Goal: Task Accomplishment & Management: Complete application form

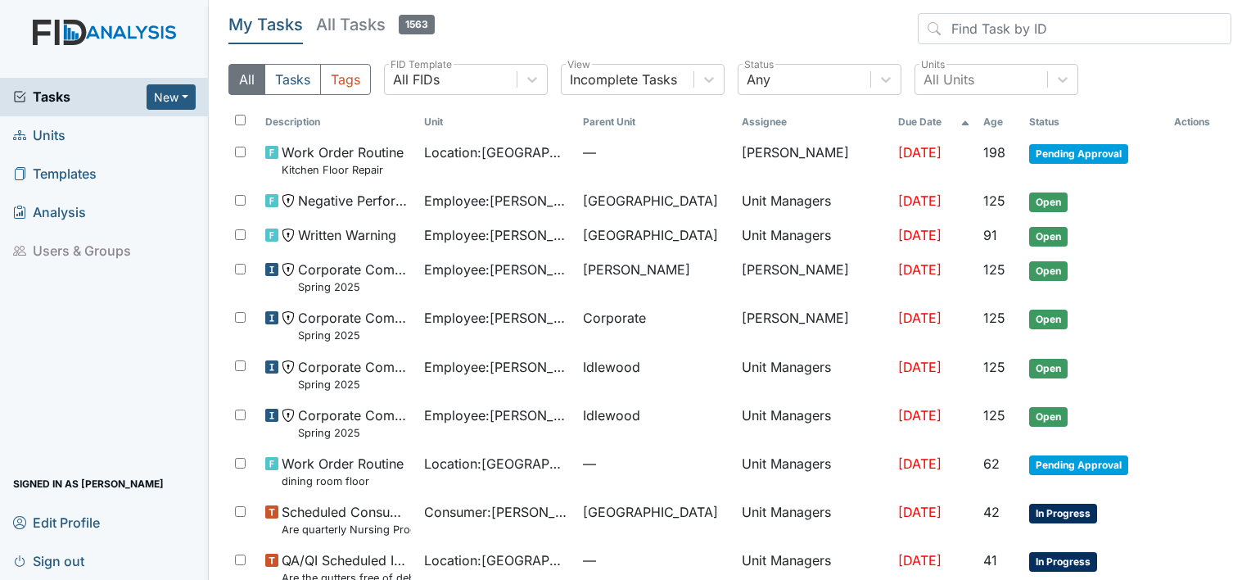
click at [54, 149] on link "Units" at bounding box center [104, 135] width 209 height 38
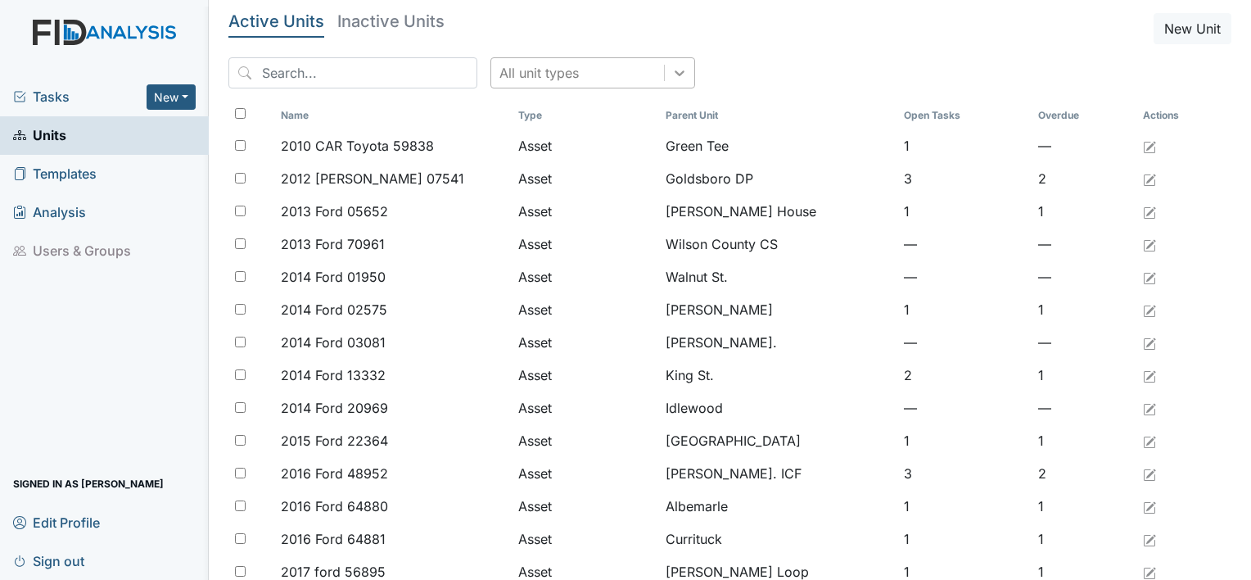
click at [671, 77] on icon at bounding box center [679, 73] width 16 height 16
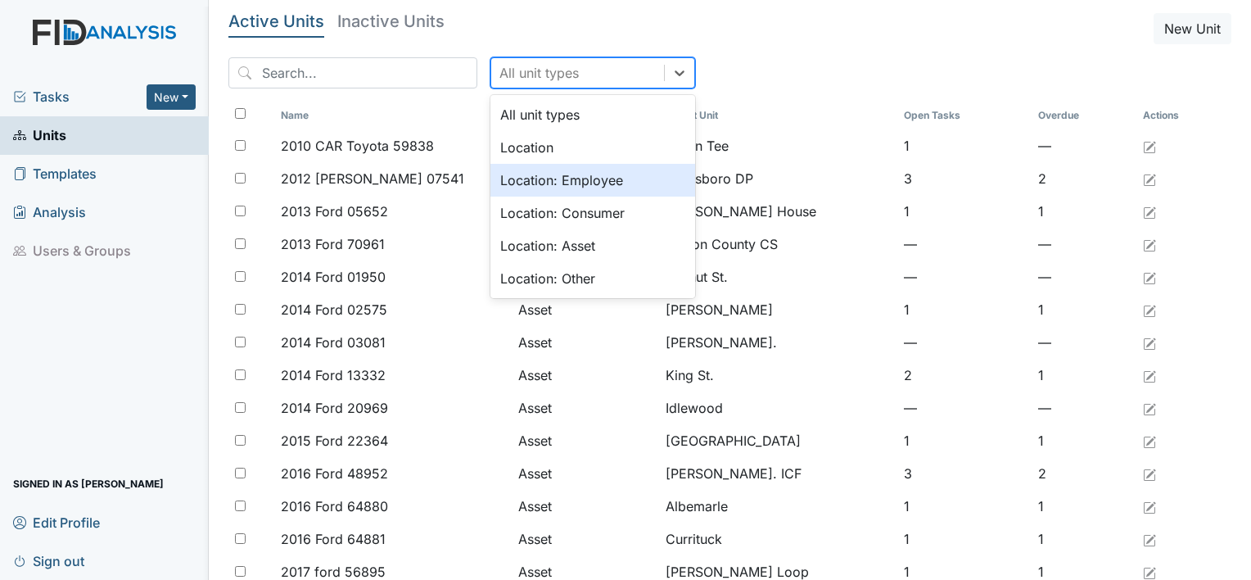
click at [589, 174] on div "Location: Employee" at bounding box center [592, 180] width 205 height 33
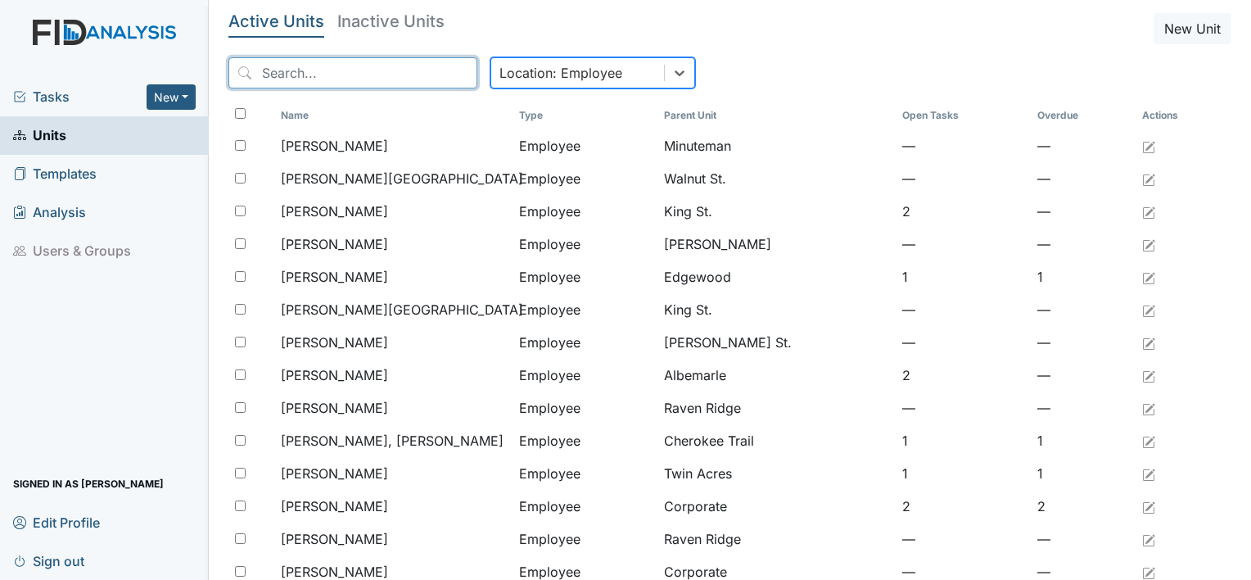
drag, startPoint x: 377, startPoint y: 81, endPoint x: 363, endPoint y: 82, distance: 13.9
click at [377, 81] on input "search" at bounding box center [352, 72] width 249 height 31
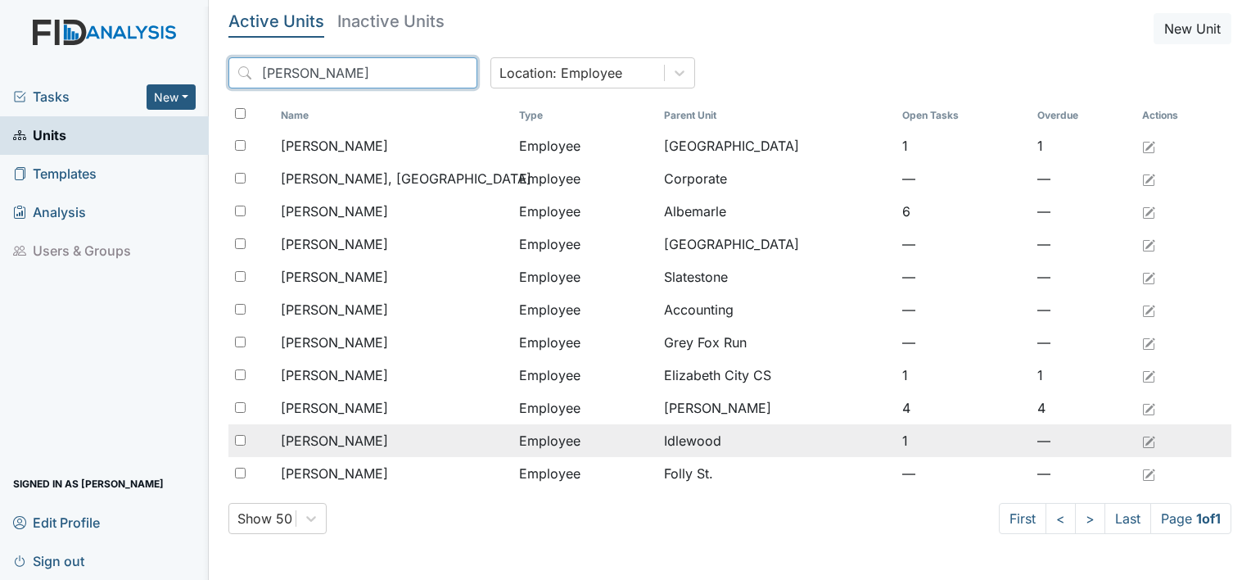
type input "johns"
click at [301, 442] on span "[PERSON_NAME]" at bounding box center [334, 441] width 107 height 20
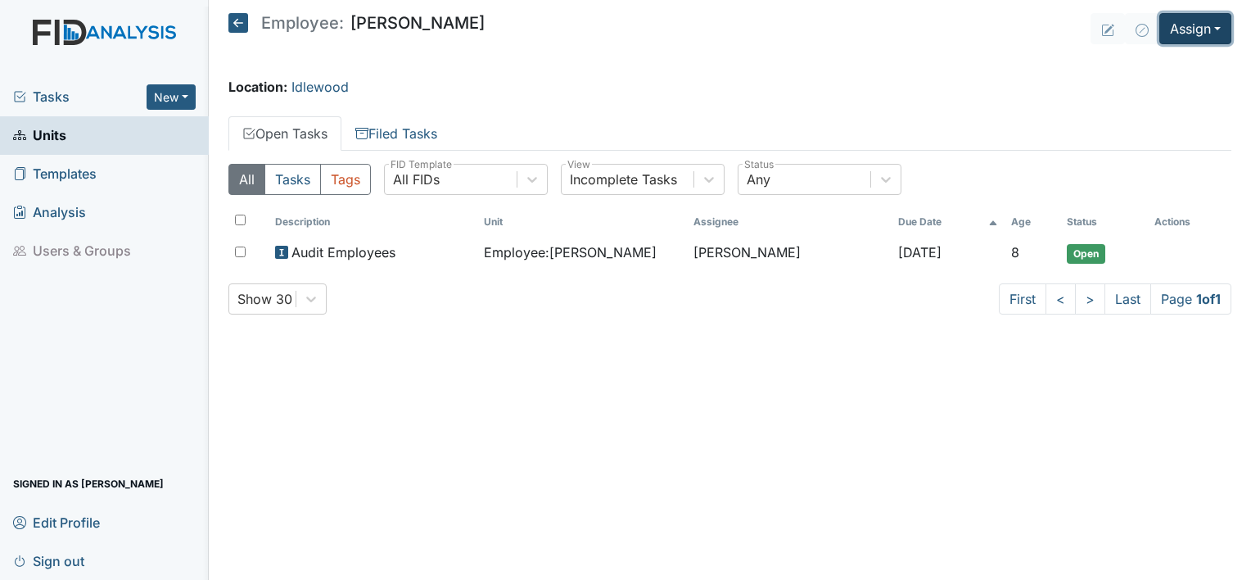
click at [1218, 33] on button "Assign" at bounding box center [1195, 28] width 72 height 31
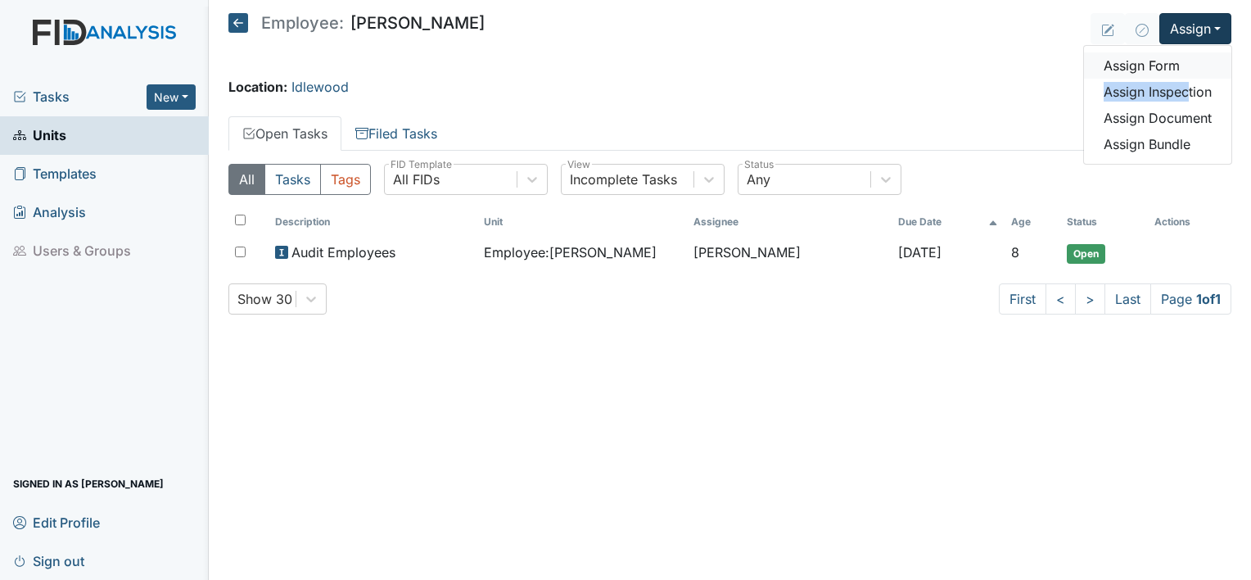
drag, startPoint x: 1189, startPoint y: 86, endPoint x: 1189, endPoint y: 70, distance: 15.6
click at [1189, 70] on div "Assign Form Assign Inspection Assign Document Assign Bundle" at bounding box center [1157, 105] width 149 height 120
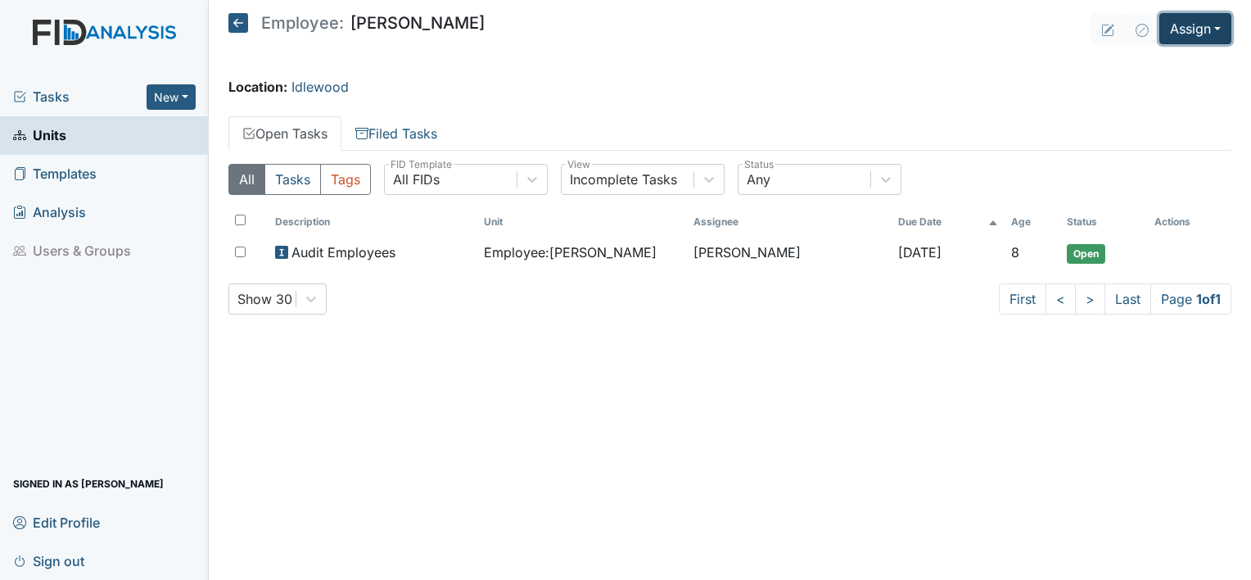
click at [1202, 43] on button "Assign" at bounding box center [1195, 28] width 72 height 31
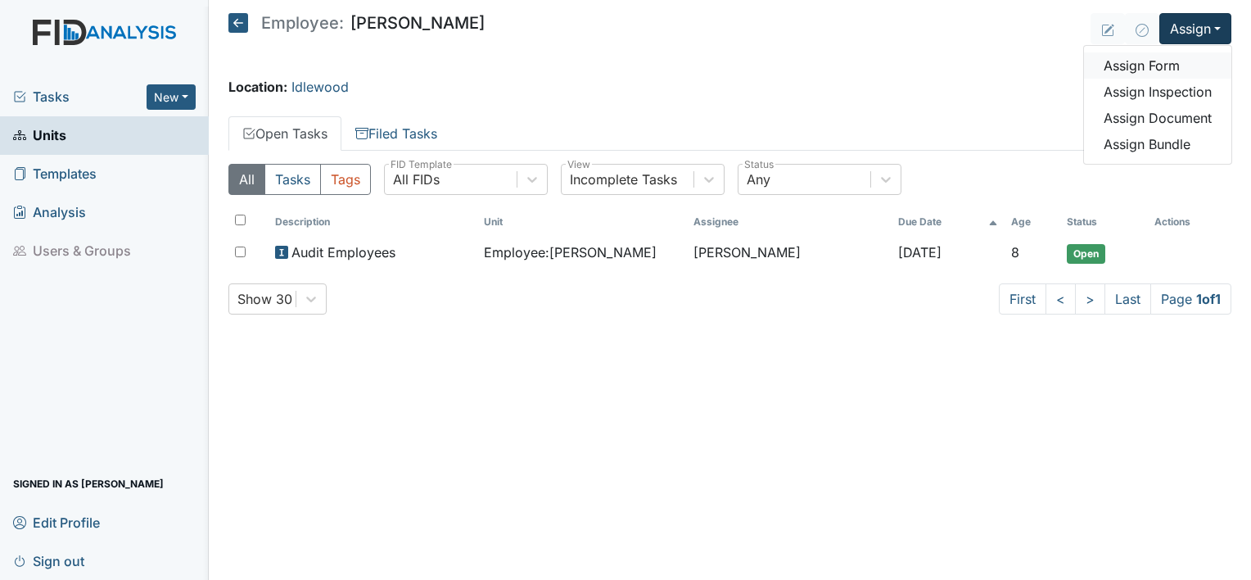
click at [1157, 66] on link "Assign Form" at bounding box center [1157, 65] width 147 height 26
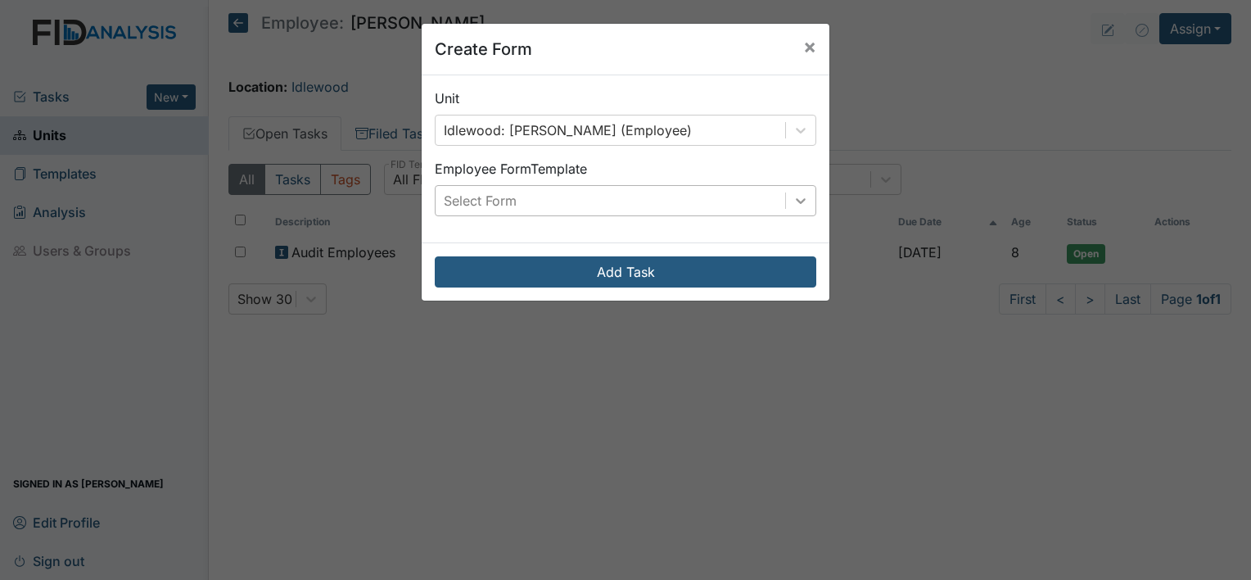
click at [786, 195] on div at bounding box center [800, 200] width 29 height 29
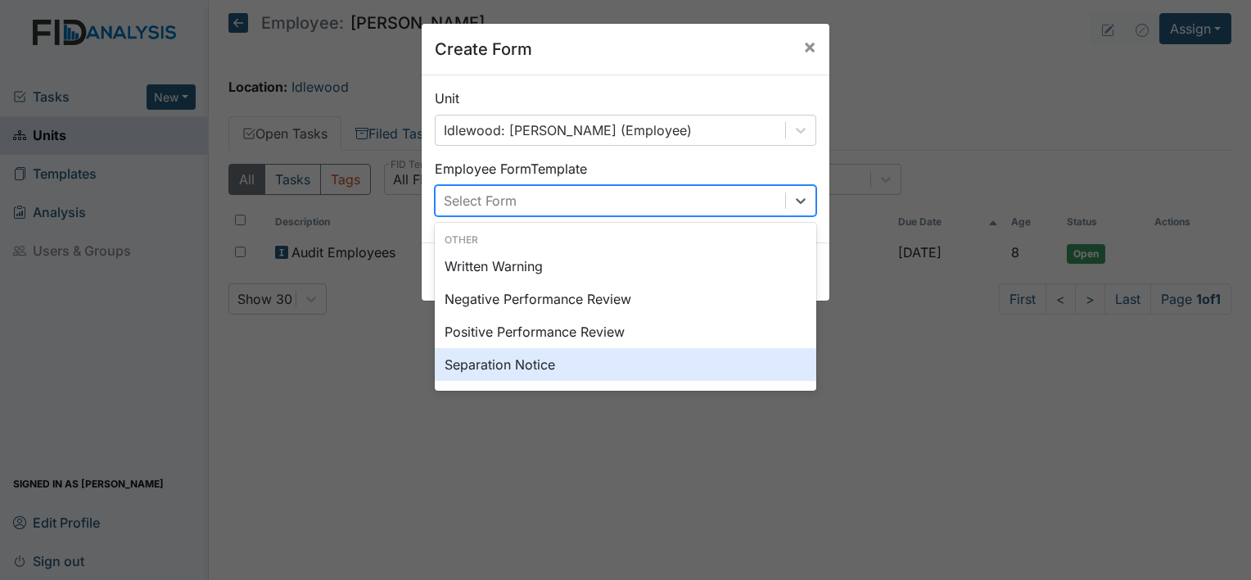
click at [652, 372] on div "Separation Notice" at bounding box center [625, 364] width 381 height 33
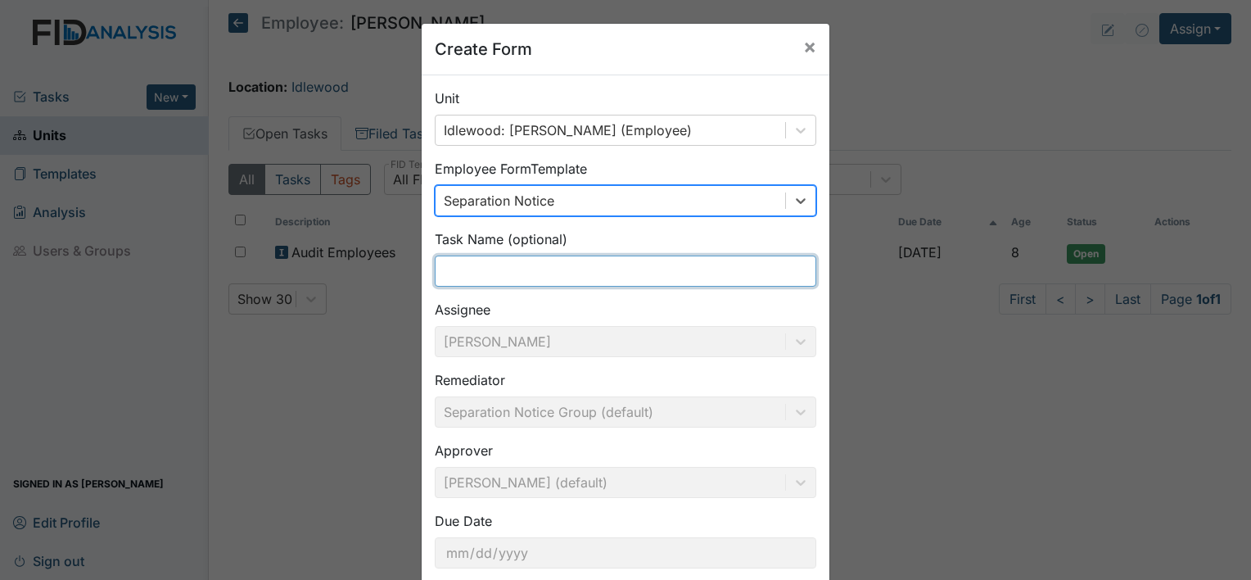
click at [638, 277] on input "text" at bounding box center [625, 270] width 381 height 31
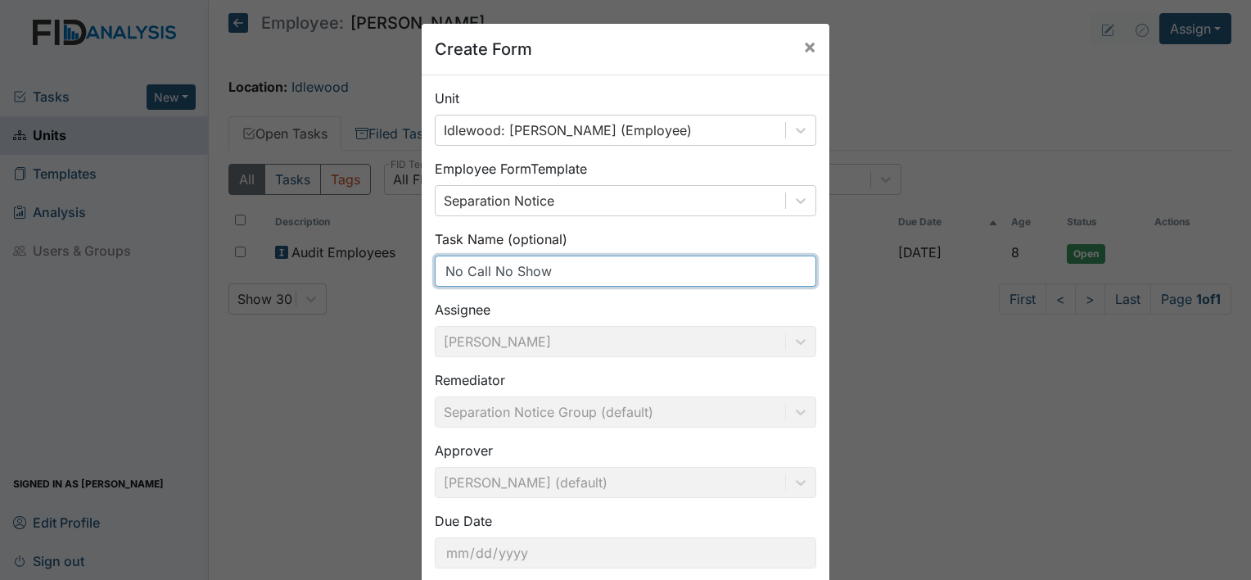
scroll to position [95, 0]
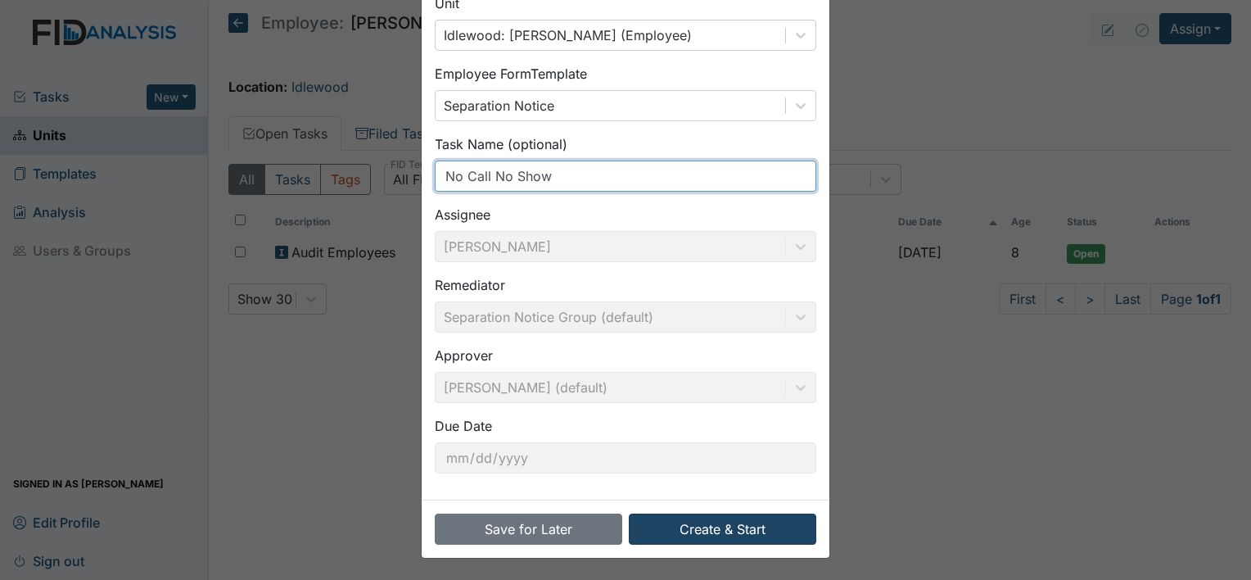
type input "No Call No Show"
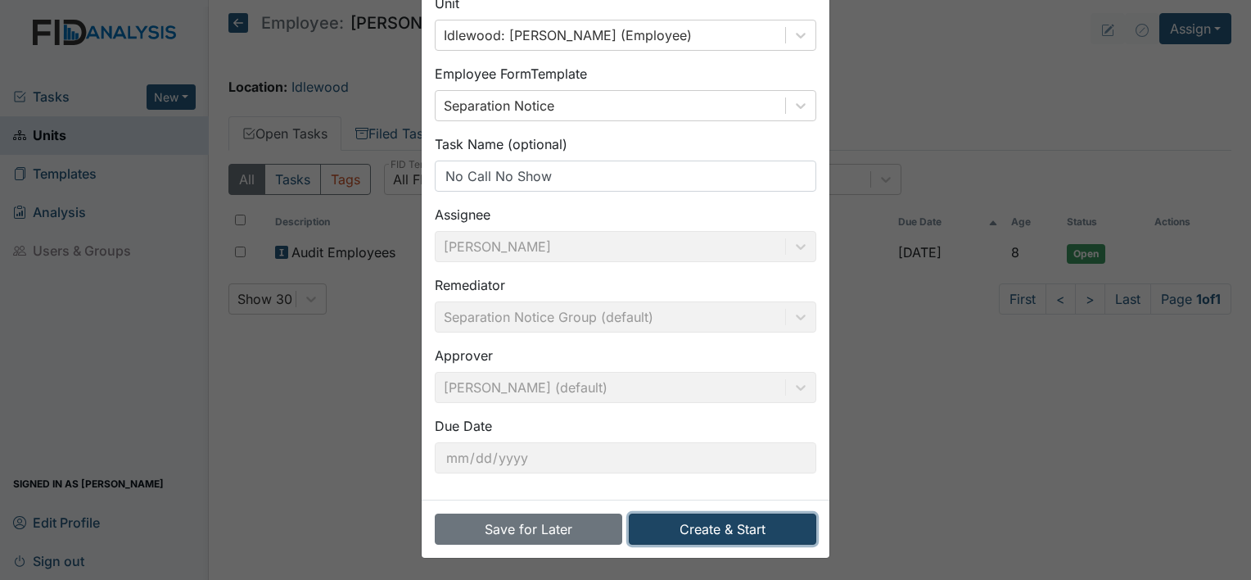
click at [681, 524] on button "Create & Start" at bounding box center [722, 528] width 187 height 31
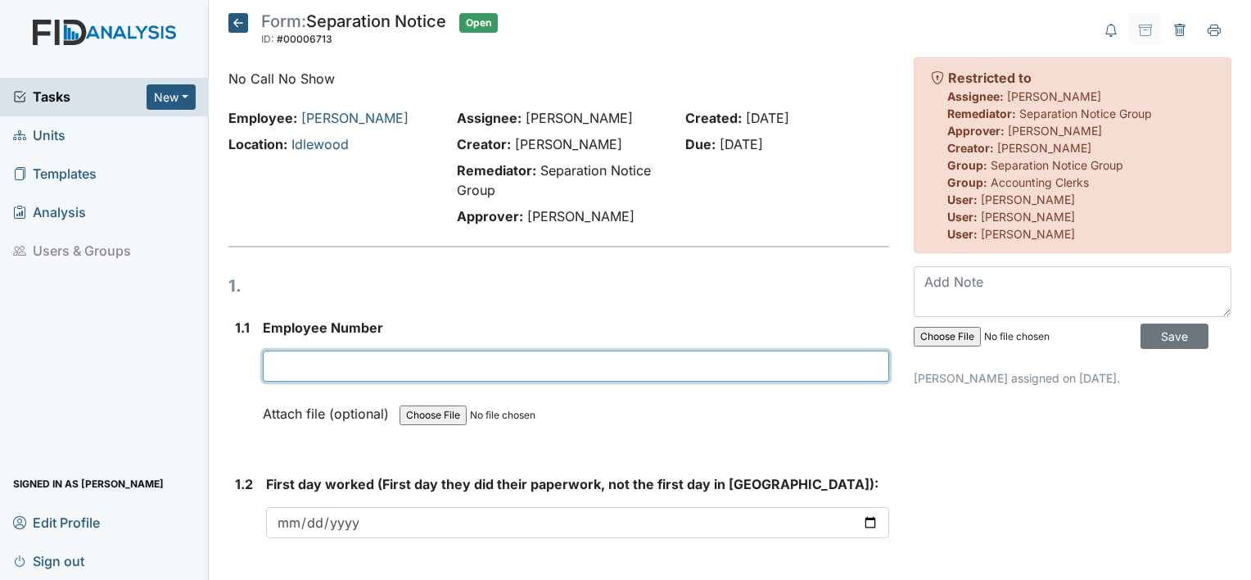
click at [659, 368] on input "text" at bounding box center [576, 365] width 626 height 31
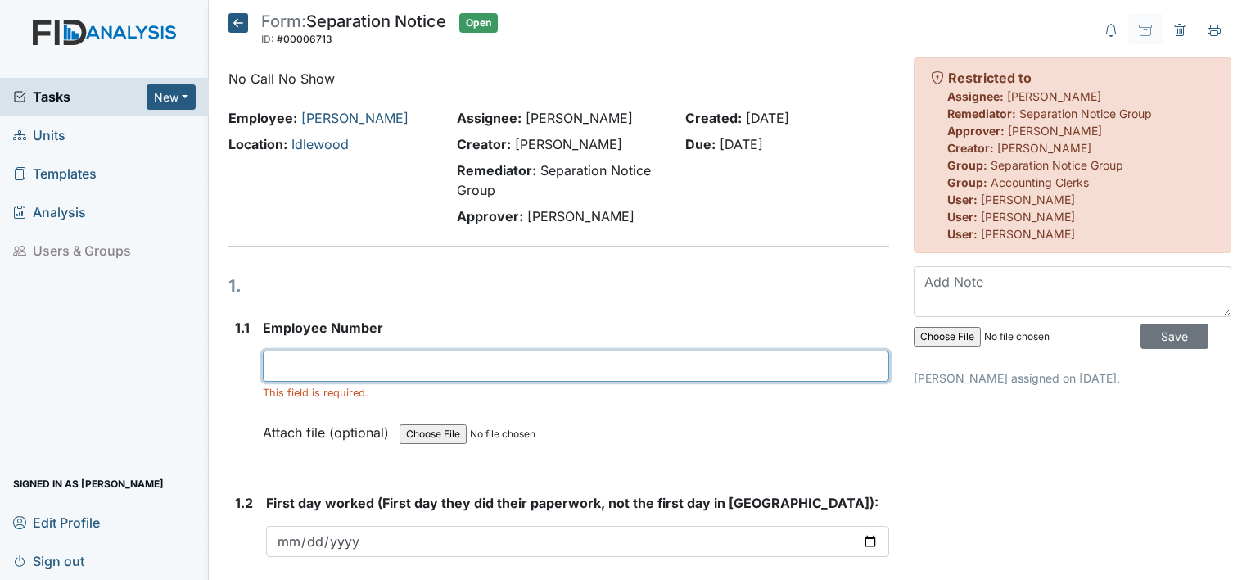
click at [363, 359] on input "text" at bounding box center [576, 365] width 626 height 31
type input "29022"
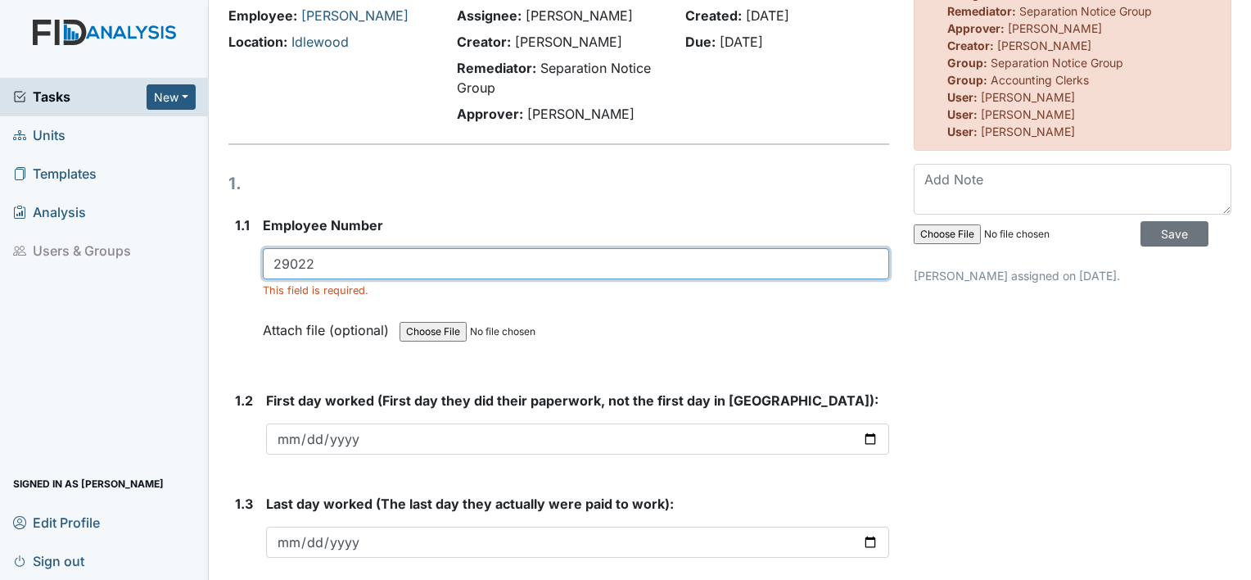
scroll to position [108, 0]
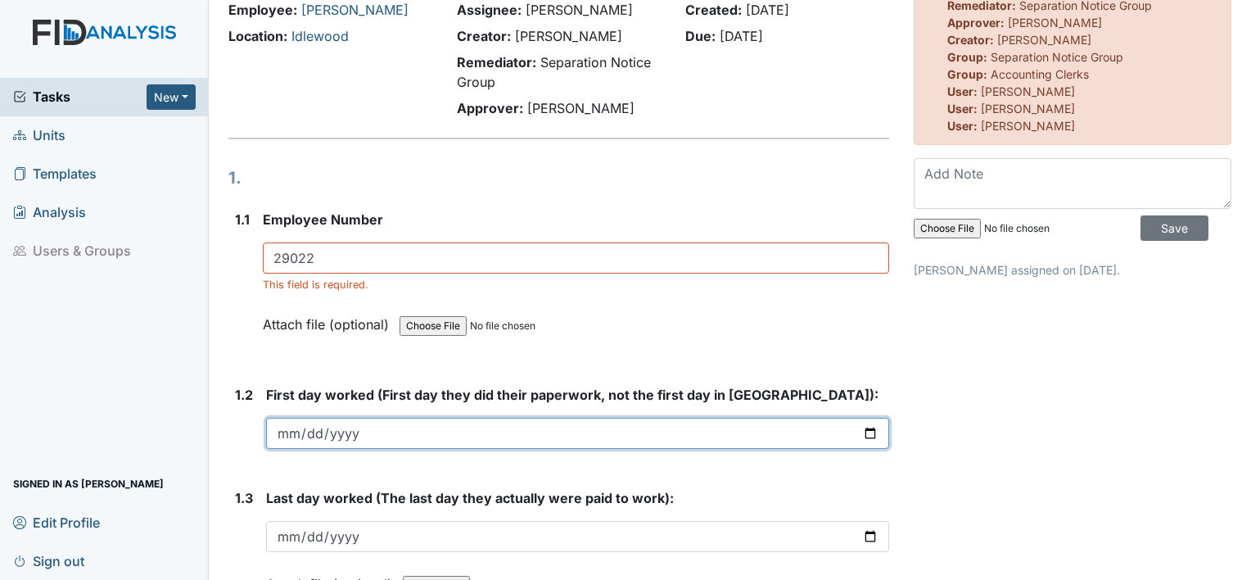
click at [855, 428] on input "date" at bounding box center [577, 432] width 623 height 31
type input "2025-08-27"
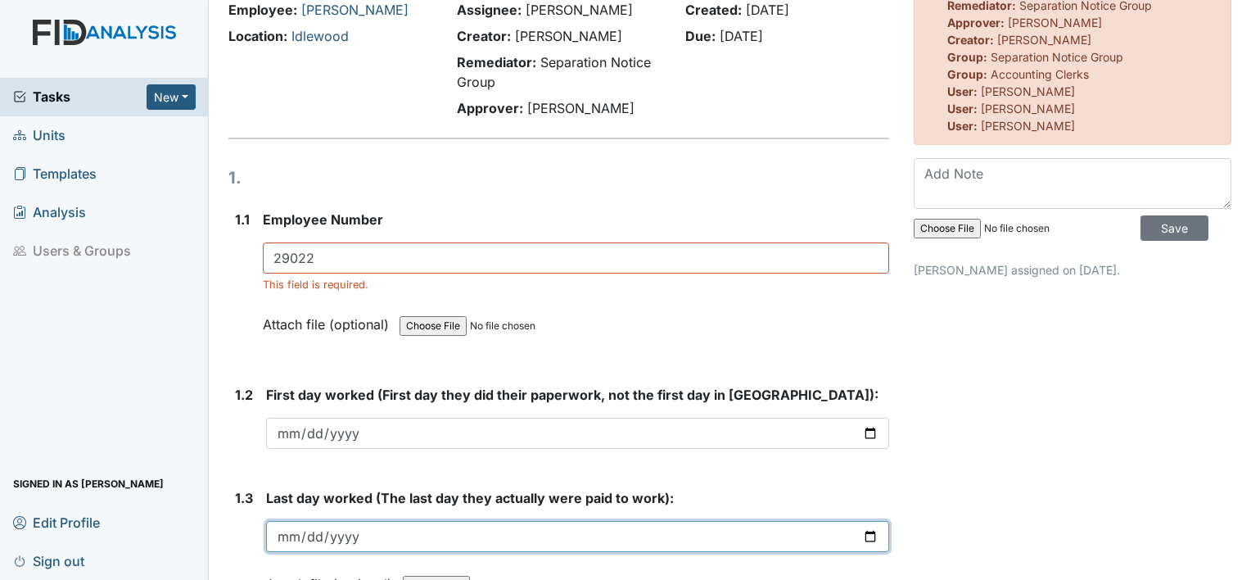
click at [860, 541] on input "date" at bounding box center [577, 536] width 623 height 31
type input "2025-08-27"
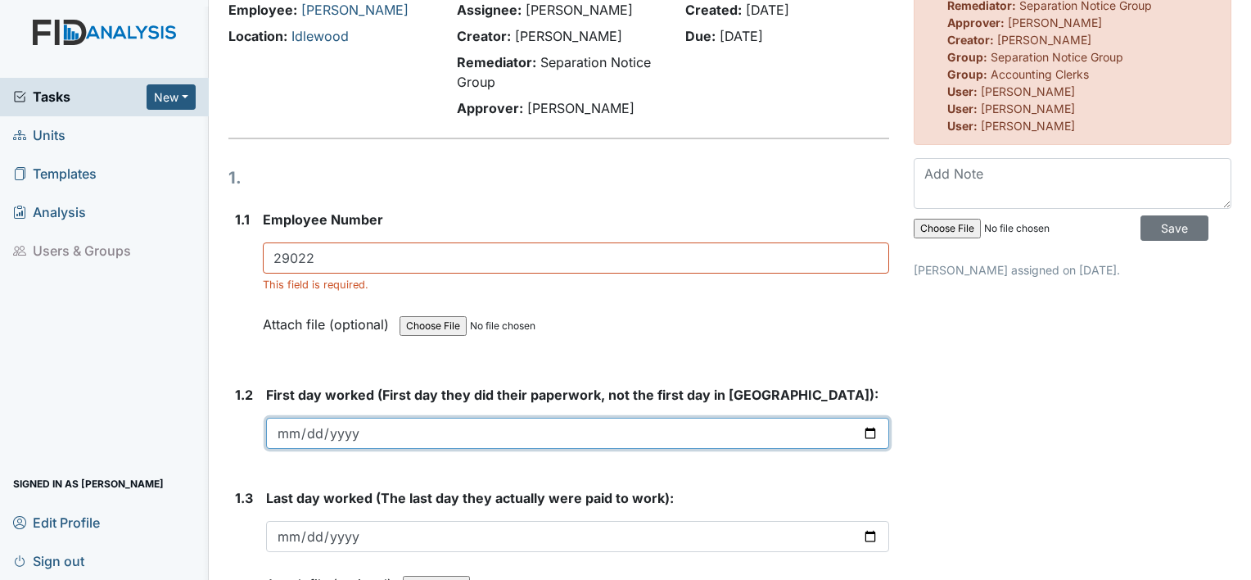
click at [860, 429] on input "2025-08-27" at bounding box center [577, 432] width 623 height 31
type input "2025-04-14"
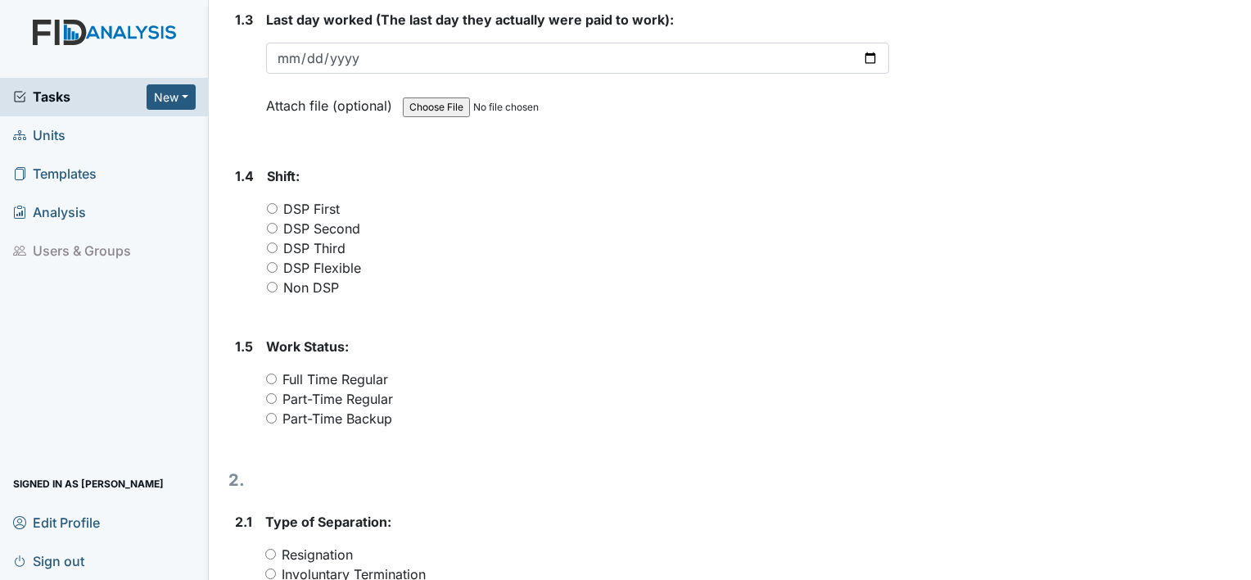
scroll to position [589, 0]
click at [272, 220] on input "DSP Second" at bounding box center [272, 225] width 11 height 11
radio input "true"
click at [270, 373] on input "Full Time Regular" at bounding box center [271, 376] width 11 height 11
radio input "true"
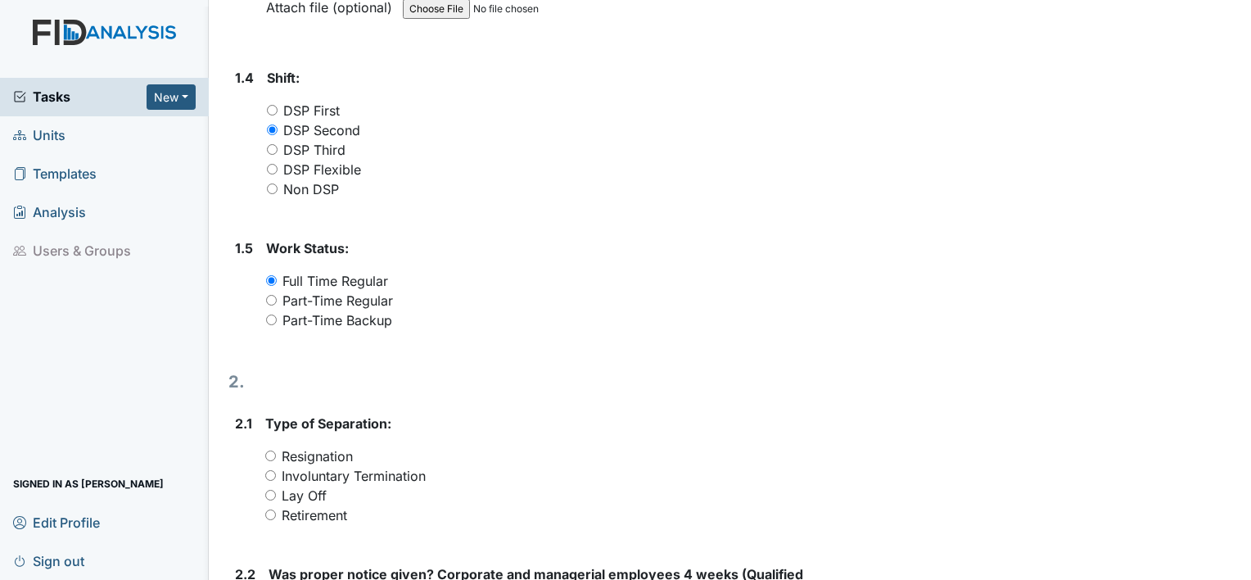
scroll to position [959, 0]
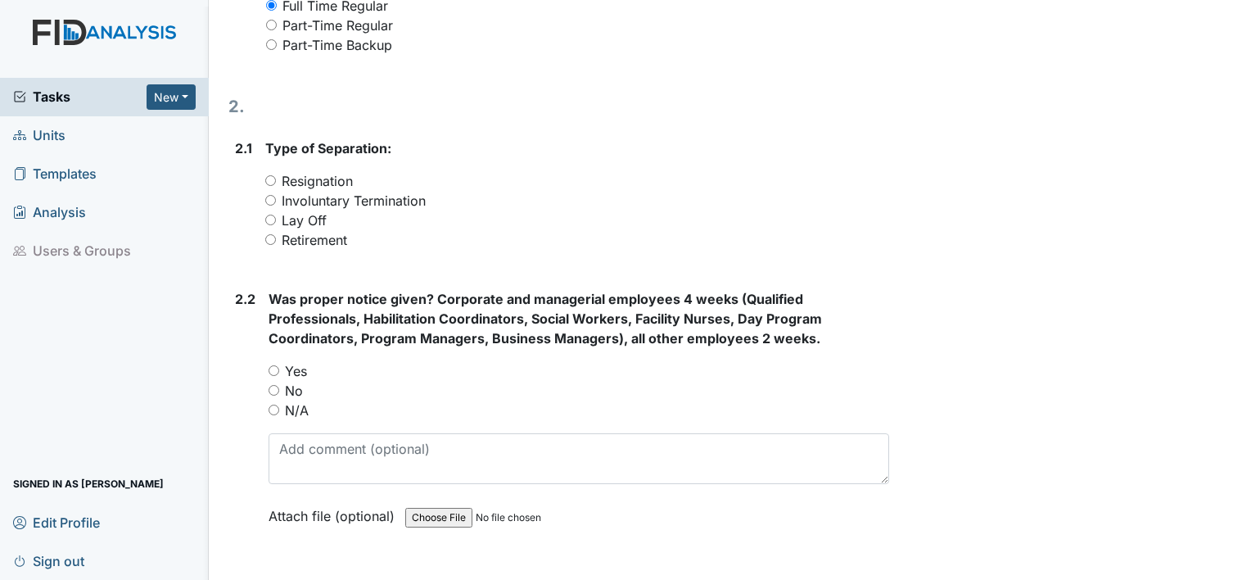
click at [268, 180] on input "Resignation" at bounding box center [270, 180] width 11 height 11
radio input "true"
click at [273, 388] on input "No" at bounding box center [273, 390] width 11 height 11
radio input "true"
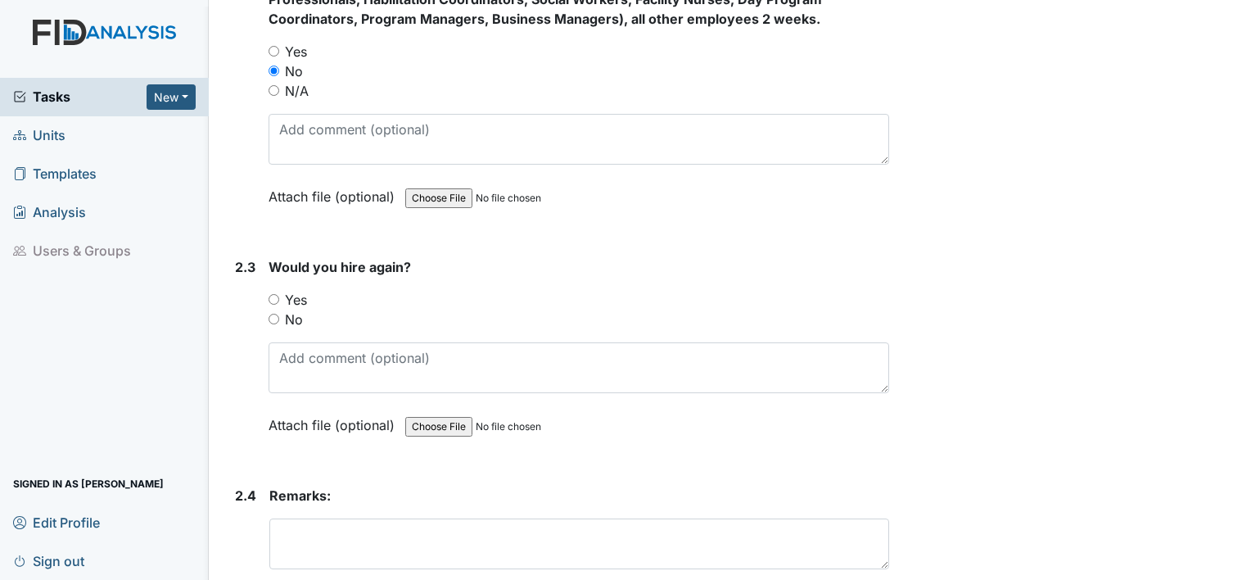
scroll to position [1280, 0]
click at [275, 314] on input "No" at bounding box center [273, 317] width 11 height 11
radio input "true"
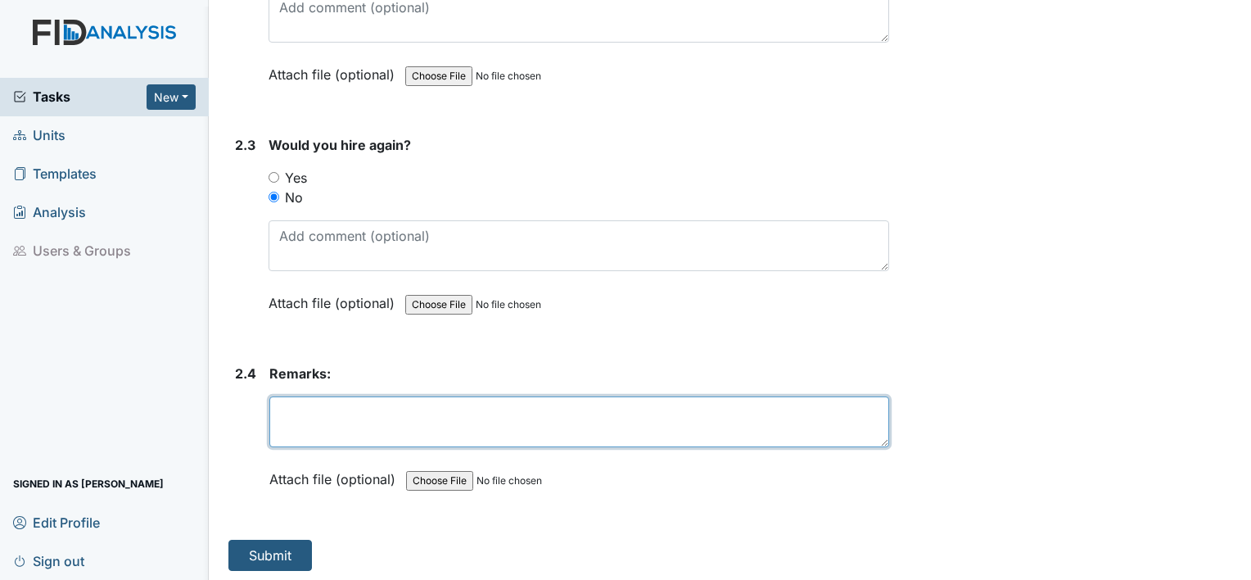
click at [521, 413] on textarea at bounding box center [579, 421] width 620 height 51
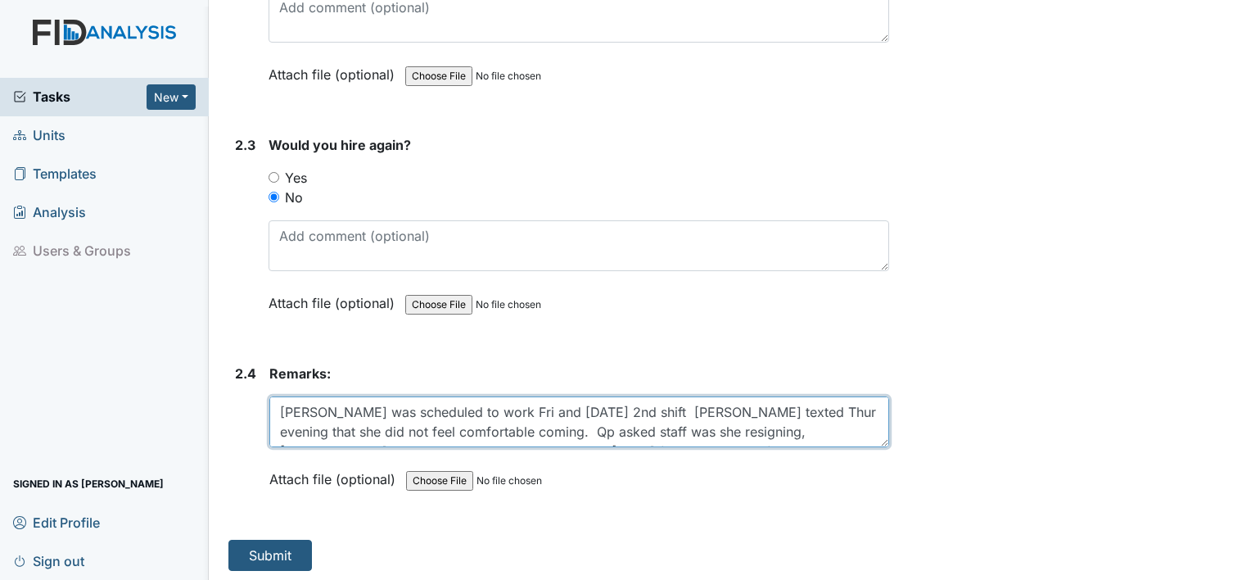
scroll to position [0, 0]
click at [786, 418] on textarea "Ms Johnson was scheduled to work Fri and Saturday 2nd shift Ms Johnson texted T…" at bounding box center [579, 421] width 620 height 51
click at [580, 427] on textarea "Ms Johnson was scheduled to work Fri and Saturday 2nd shift Ms Johnson texted Q…" at bounding box center [579, 421] width 620 height 51
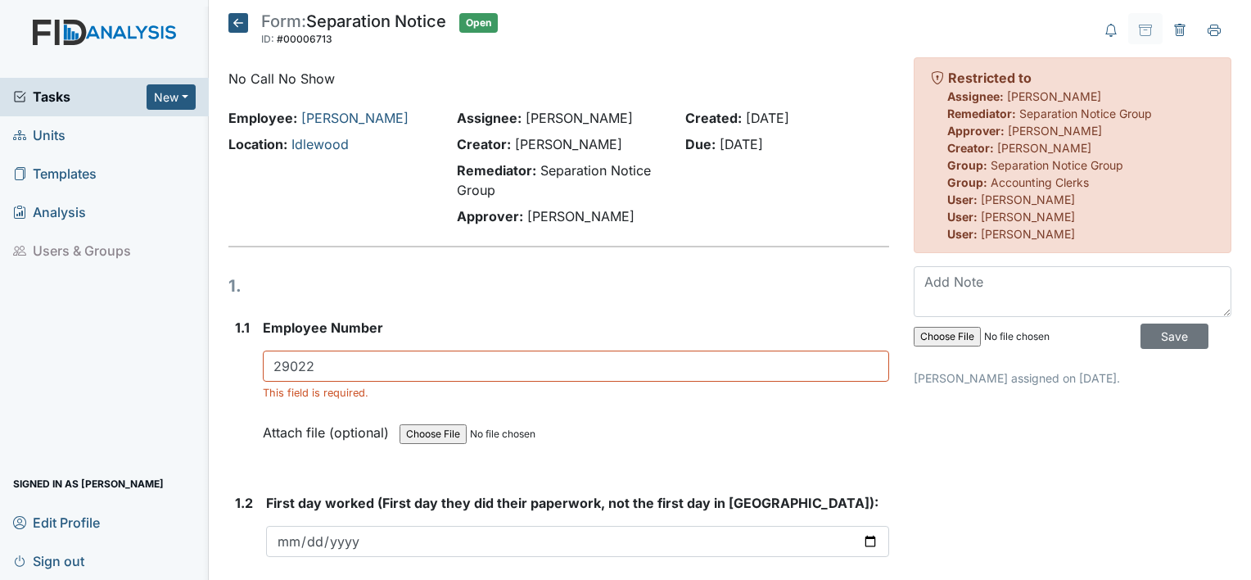
type textarea "Ms Johnson was scheduled to work Fri and Saturday 2nd shift Ms Johnson texted Q…"
click at [240, 22] on icon at bounding box center [238, 23] width 20 height 20
